Goal: Answer question/provide support: Share knowledge or assist other users

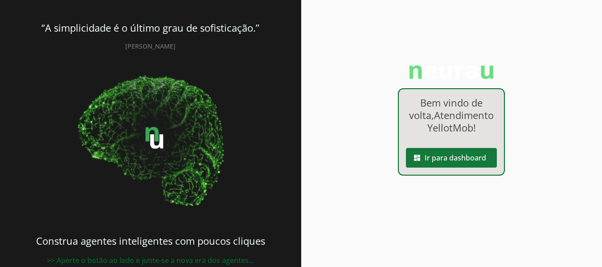
click at [460, 169] on span at bounding box center [451, 157] width 91 height 21
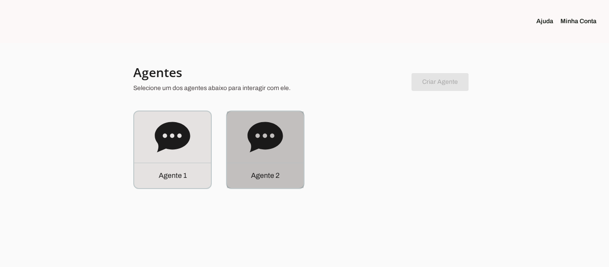
click at [286, 144] on div "Agente 2" at bounding box center [265, 149] width 77 height 77
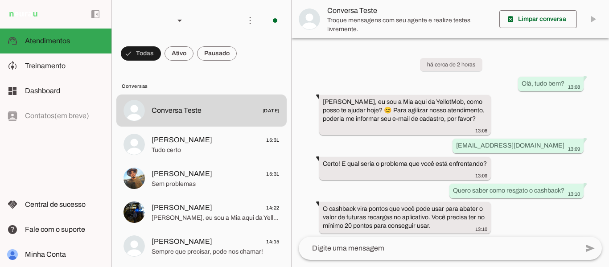
scroll to position [57, 0]
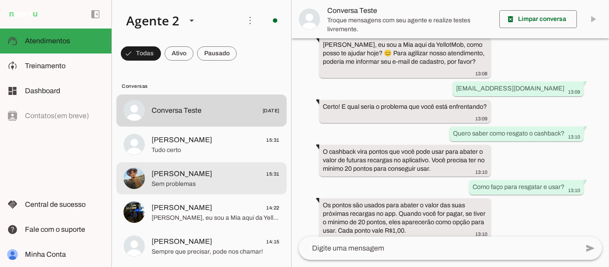
click at [210, 183] on span "Sem problemas" at bounding box center [216, 184] width 128 height 9
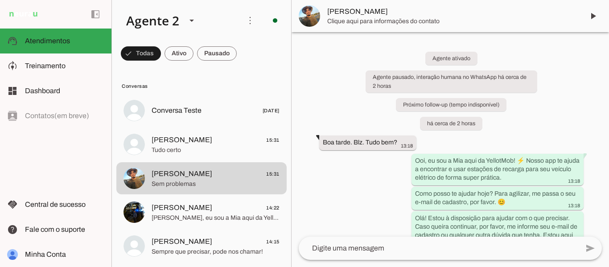
drag, startPoint x: 603, startPoint y: 230, endPoint x: 609, endPoint y: 152, distance: 78.2
click at [602, 230] on div "Agente ativado Agente pausado, interação humana no WhatsApp há cerca de 2 horas…" at bounding box center [450, 134] width 317 height 205
drag, startPoint x: 604, startPoint y: 81, endPoint x: 604, endPoint y: 103, distance: 22.3
click at [602, 103] on div "Agente ativado Agente pausado, interação humana no WhatsApp há cerca de 2 horas…" at bounding box center [450, 134] width 317 height 205
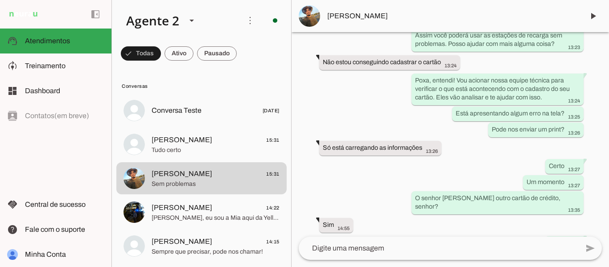
scroll to position [576, 0]
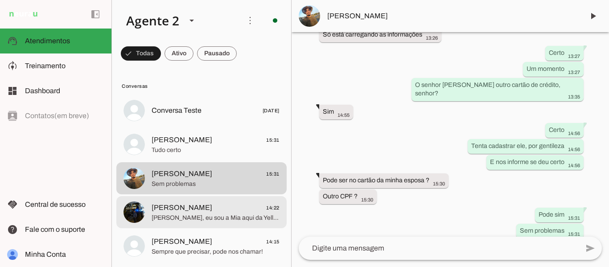
click at [214, 215] on span "[PERSON_NAME], eu sou a Mia aqui da YellotMob, como posso te ajudar hoje? 😊 Sob…" at bounding box center [216, 218] width 128 height 9
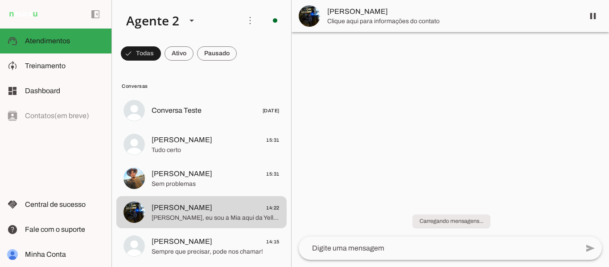
click at [190, 146] on span "Tudo certo" at bounding box center [216, 150] width 128 height 9
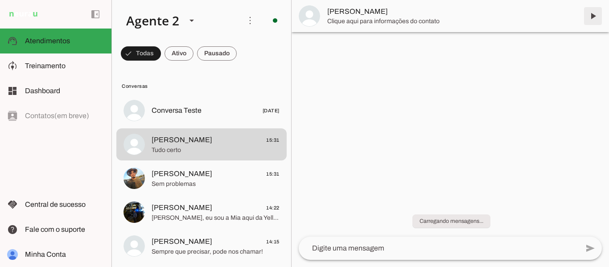
click at [592, 15] on span at bounding box center [592, 15] width 21 height 21
